Goal: Transaction & Acquisition: Book appointment/travel/reservation

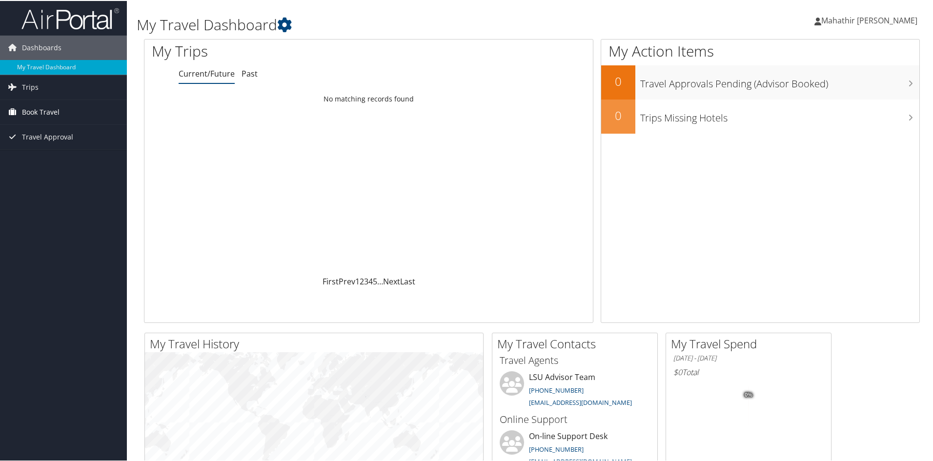
click at [45, 109] on span "Book Travel" at bounding box center [41, 111] width 38 height 24
click at [40, 87] on link "Trips" at bounding box center [63, 86] width 127 height 24
click at [44, 64] on link "My Travel Dashboard" at bounding box center [63, 66] width 127 height 15
click at [21, 111] on link "Book Travel" at bounding box center [63, 111] width 127 height 24
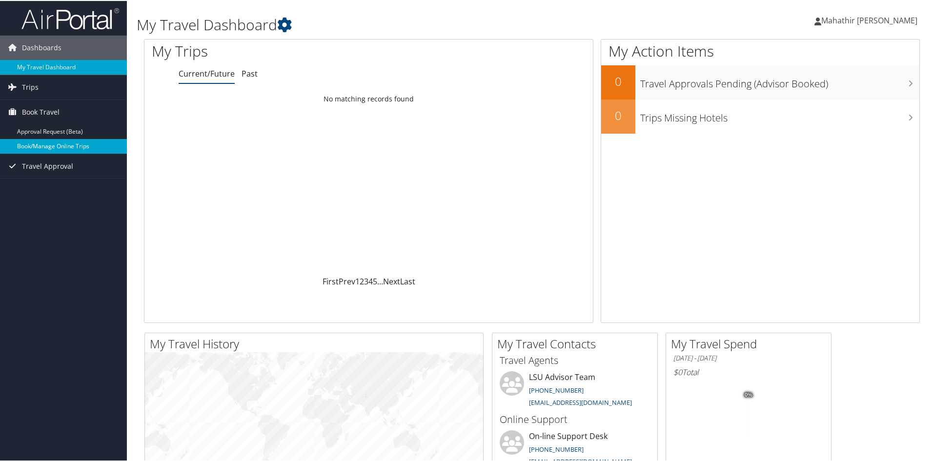
click at [40, 146] on link "Book/Manage Online Trips" at bounding box center [63, 145] width 127 height 15
